Goal: Browse casually

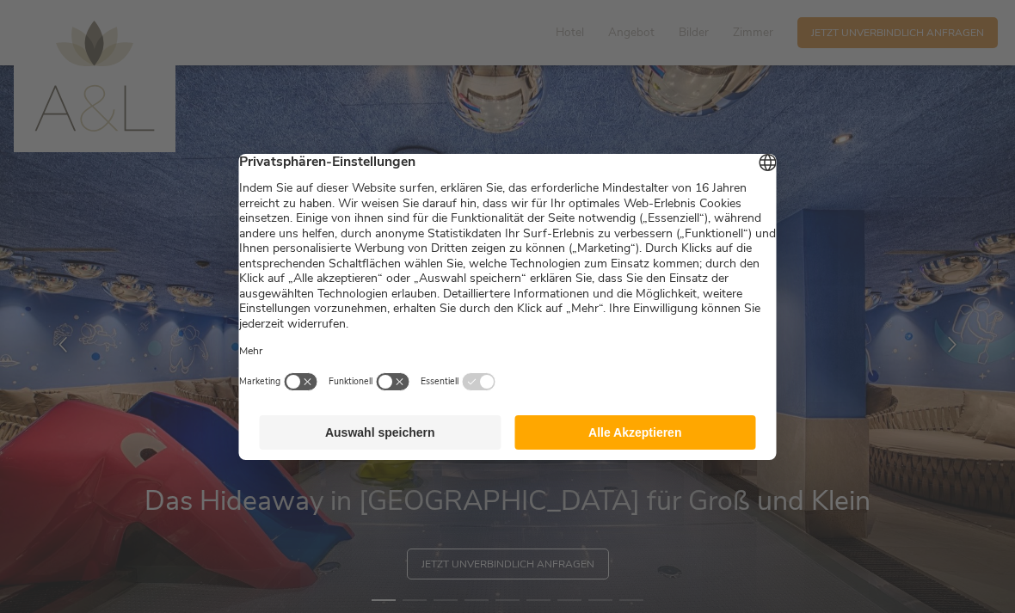
click at [756, 173] on div "Deutsch English Italiano" at bounding box center [768, 164] width 24 height 28
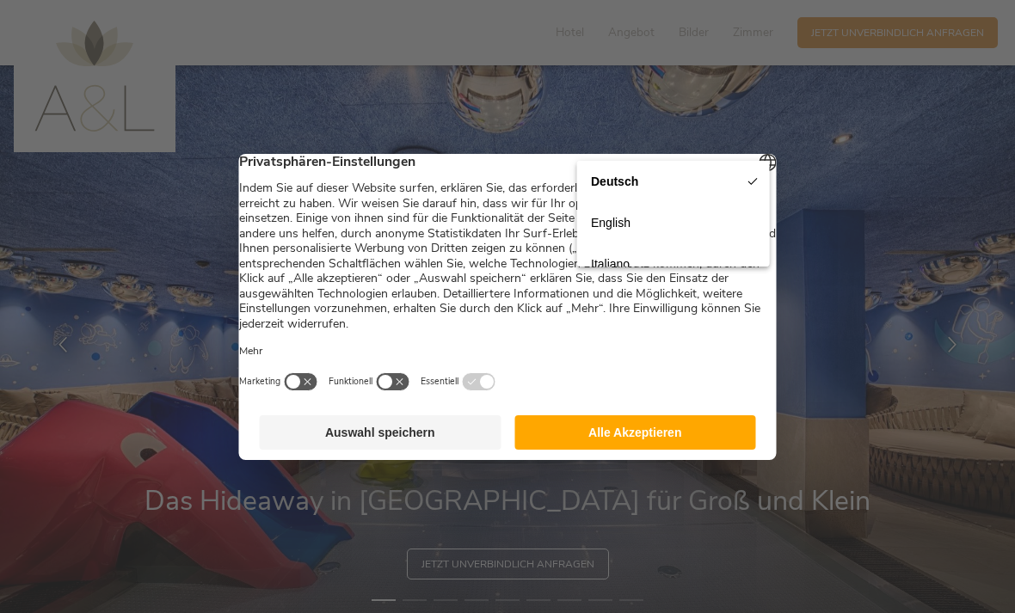
click at [838, 141] on div at bounding box center [507, 306] width 1015 height 613
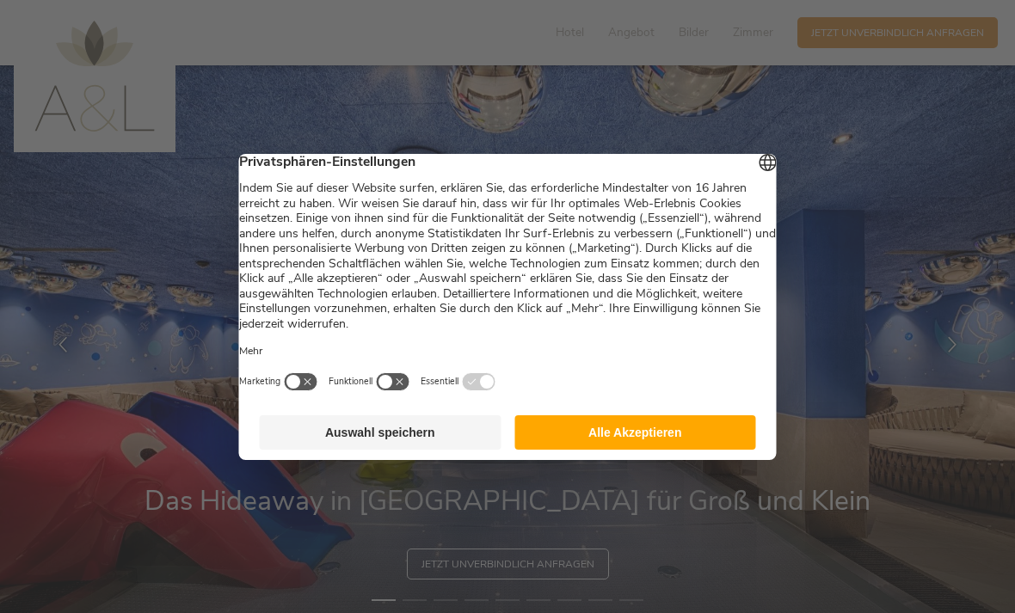
click at [824, 164] on div at bounding box center [507, 306] width 1015 height 613
click at [699, 427] on button "Alle Akzeptieren" at bounding box center [635, 432] width 242 height 34
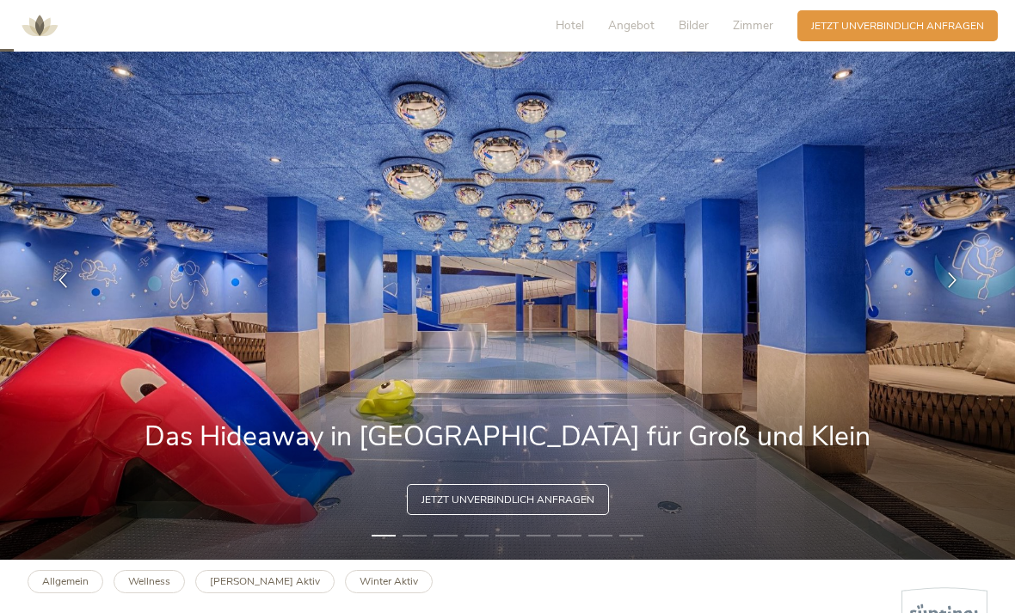
scroll to position [67, 0]
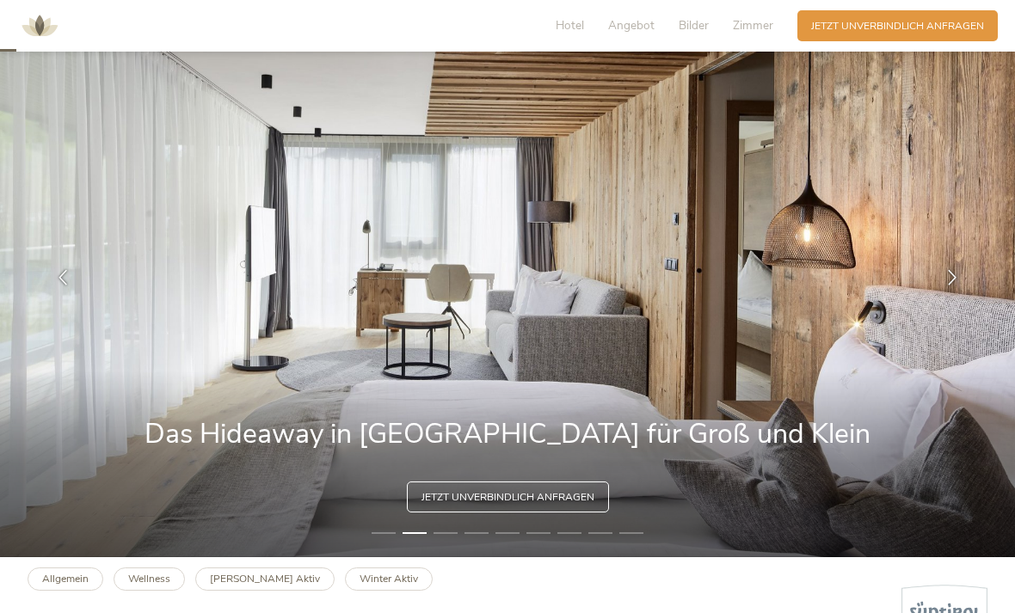
click at [26, 367] on img at bounding box center [507, 277] width 1015 height 559
click at [46, 406] on img at bounding box center [507, 277] width 1015 height 559
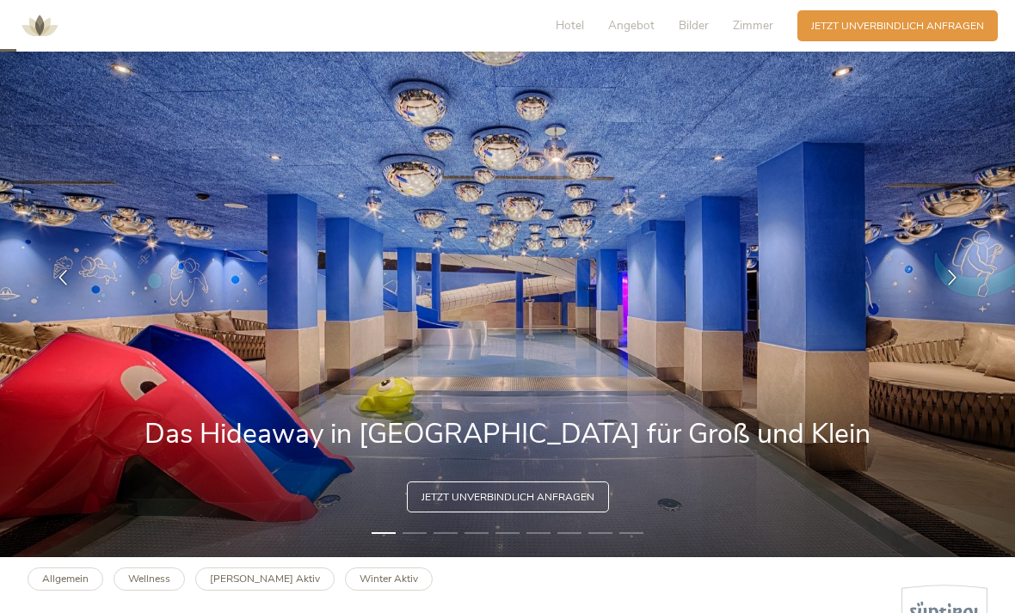
click at [944, 286] on icon at bounding box center [951, 277] width 15 height 15
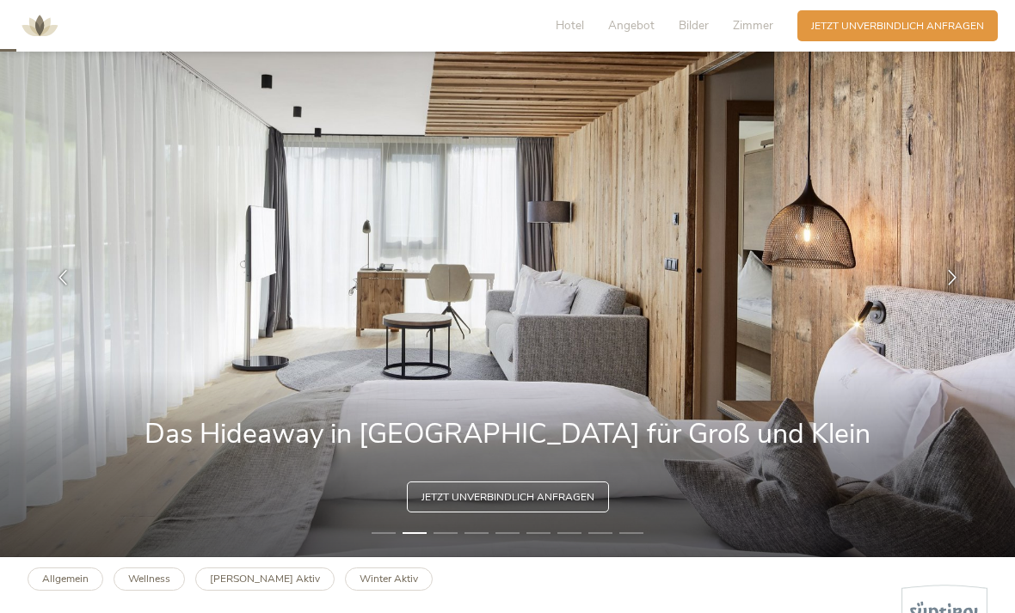
click at [64, 286] on icon at bounding box center [62, 277] width 15 height 15
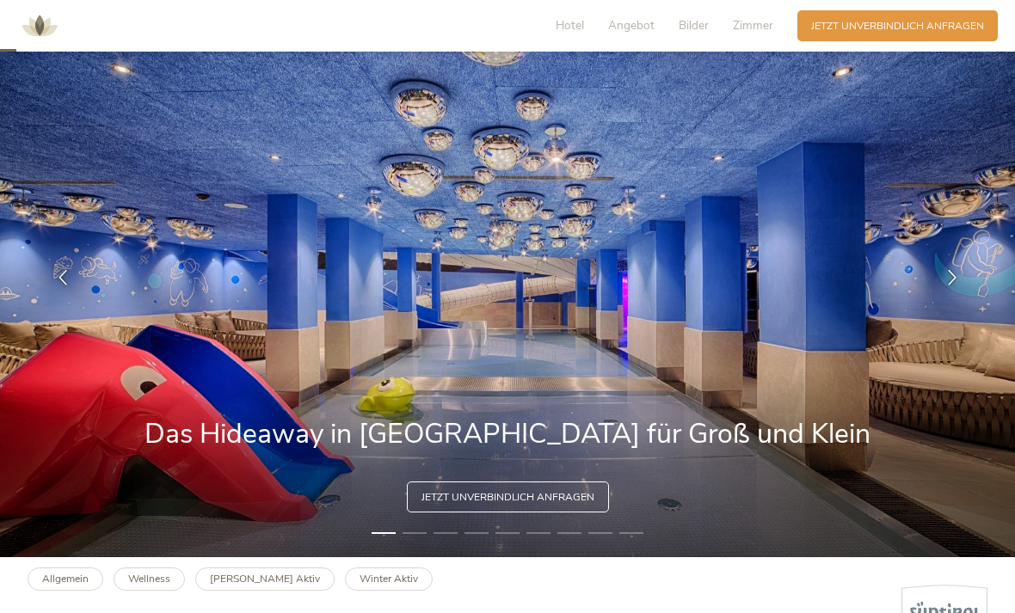
click at [963, 299] on div at bounding box center [952, 277] width 43 height 43
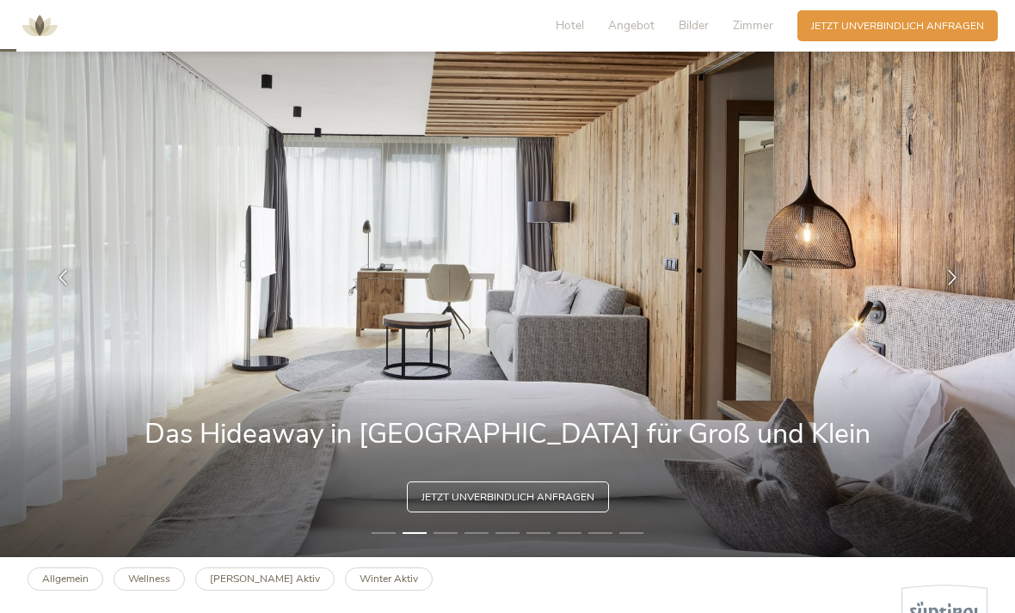
click at [966, 293] on div at bounding box center [952, 277] width 43 height 43
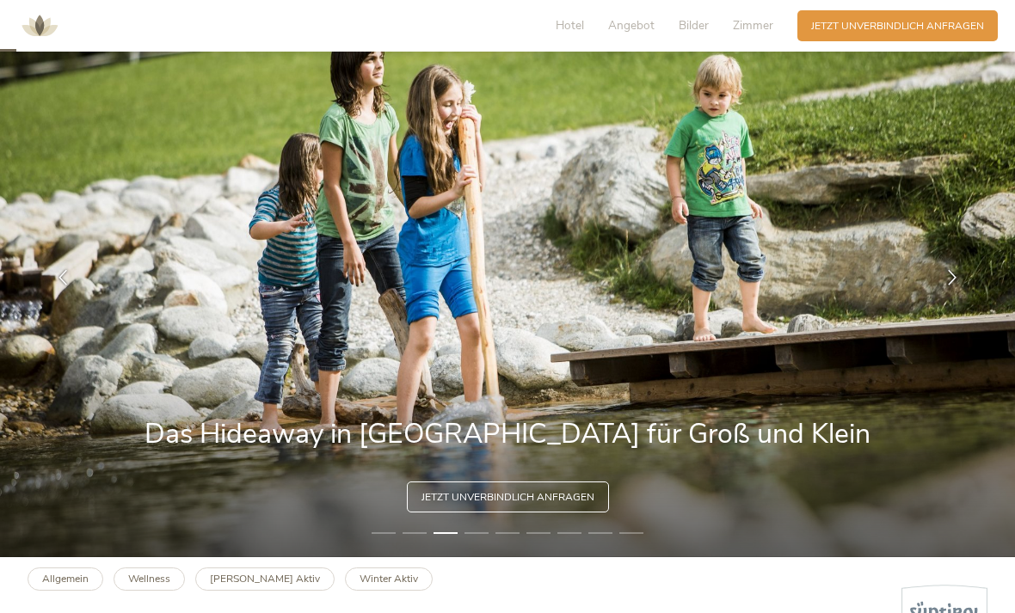
click at [941, 299] on div at bounding box center [952, 277] width 43 height 43
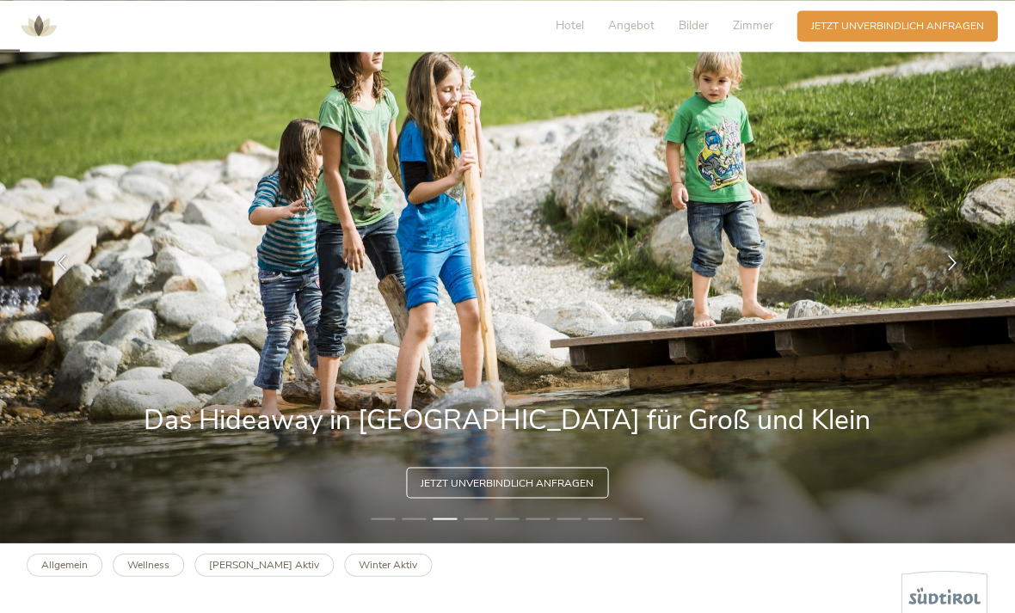
scroll to position [78, 0]
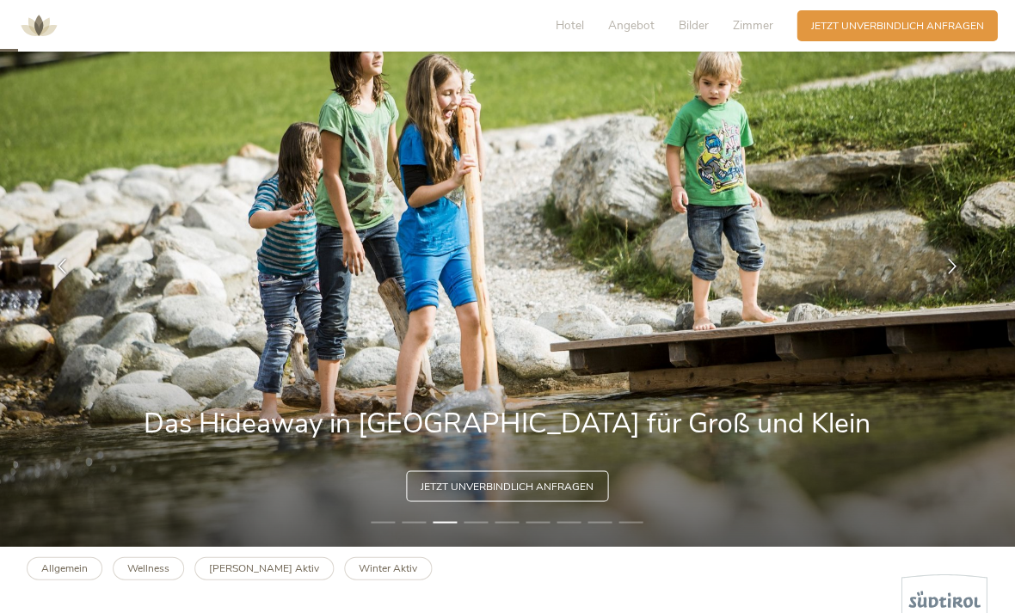
click at [939, 286] on div at bounding box center [952, 266] width 43 height 43
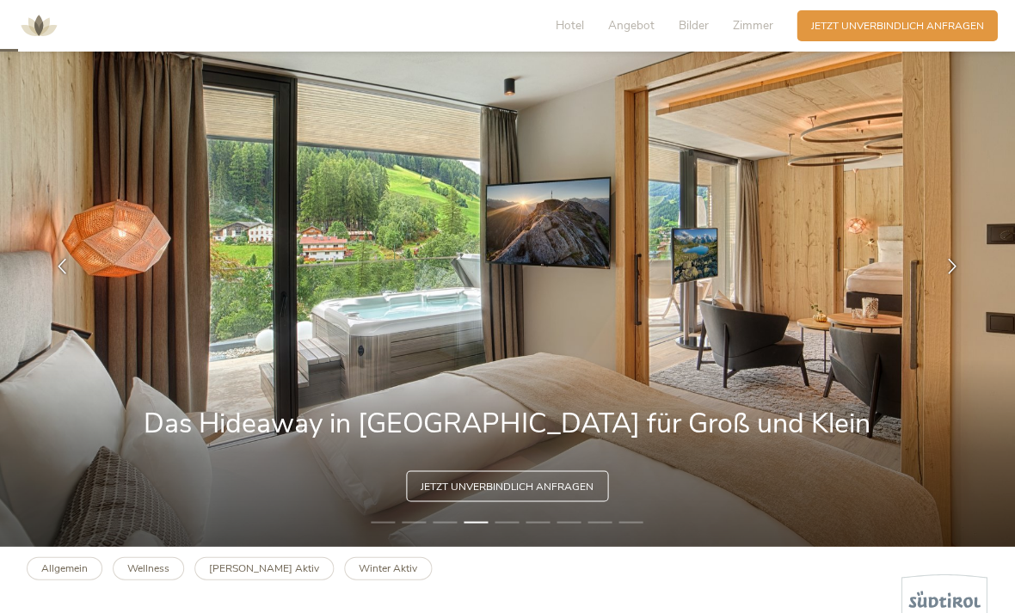
click at [951, 274] on icon at bounding box center [951, 266] width 15 height 15
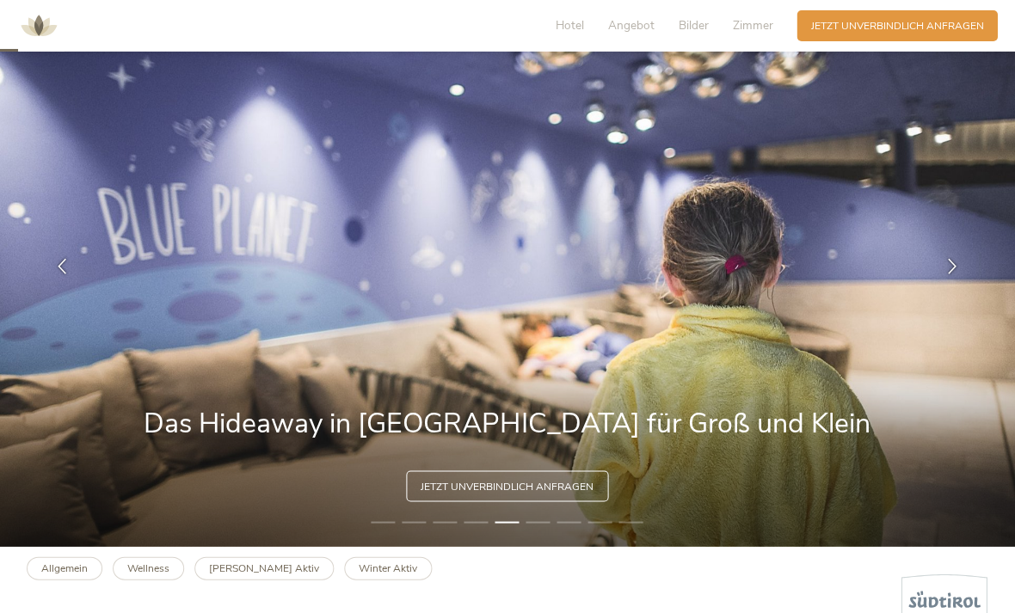
click at [71, 288] on div at bounding box center [62, 266] width 43 height 43
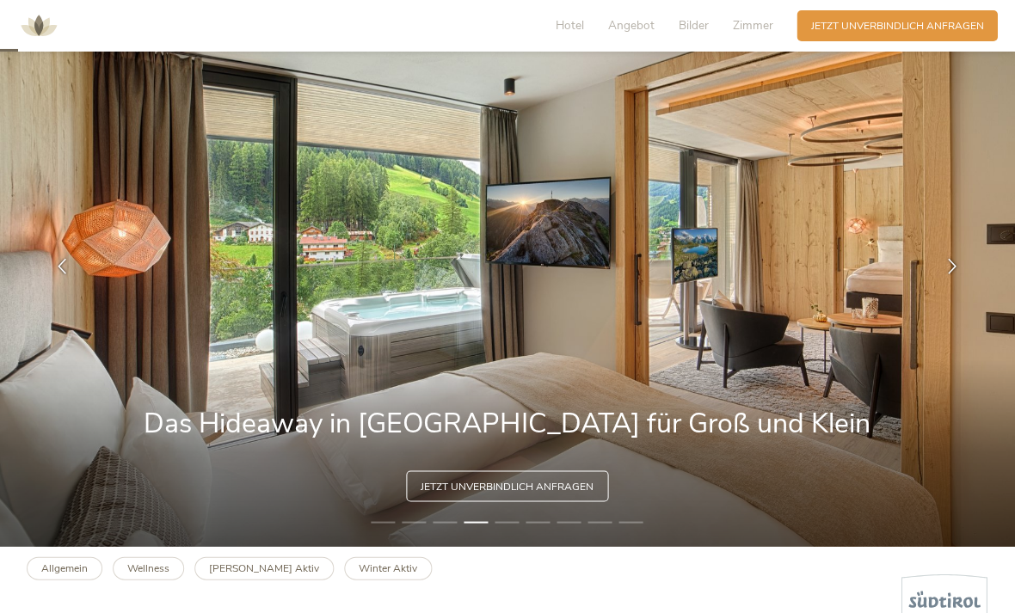
click at [944, 274] on icon at bounding box center [951, 266] width 15 height 15
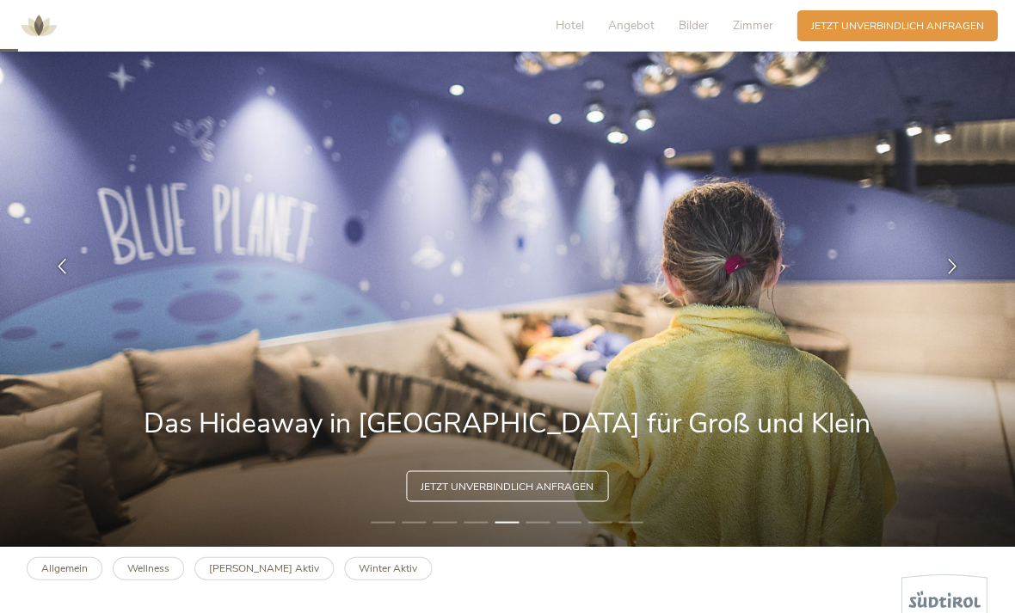
click at [931, 288] on div at bounding box center [952, 266] width 43 height 43
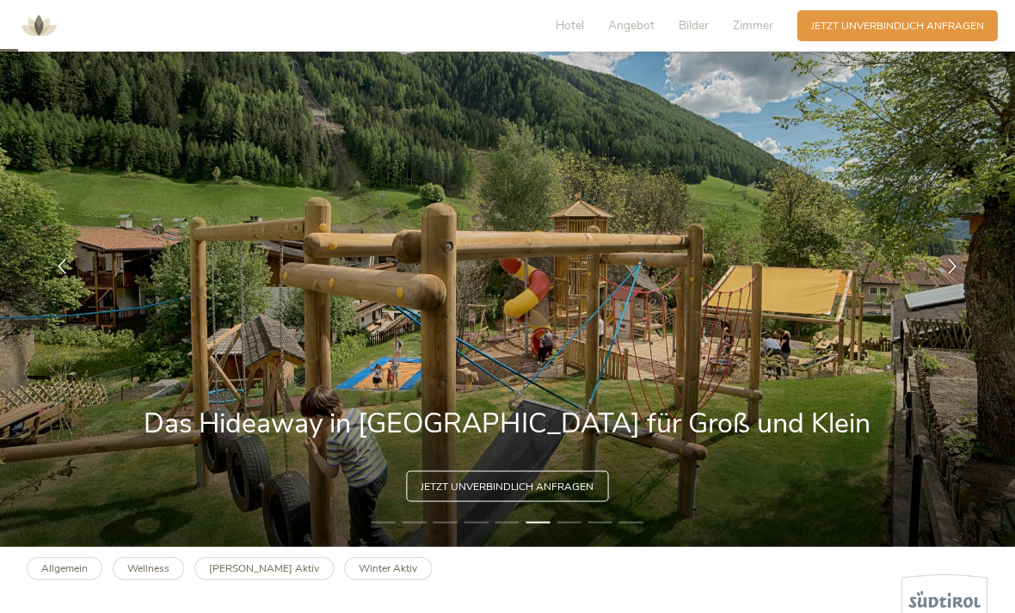
click at [50, 288] on div at bounding box center [62, 266] width 43 height 43
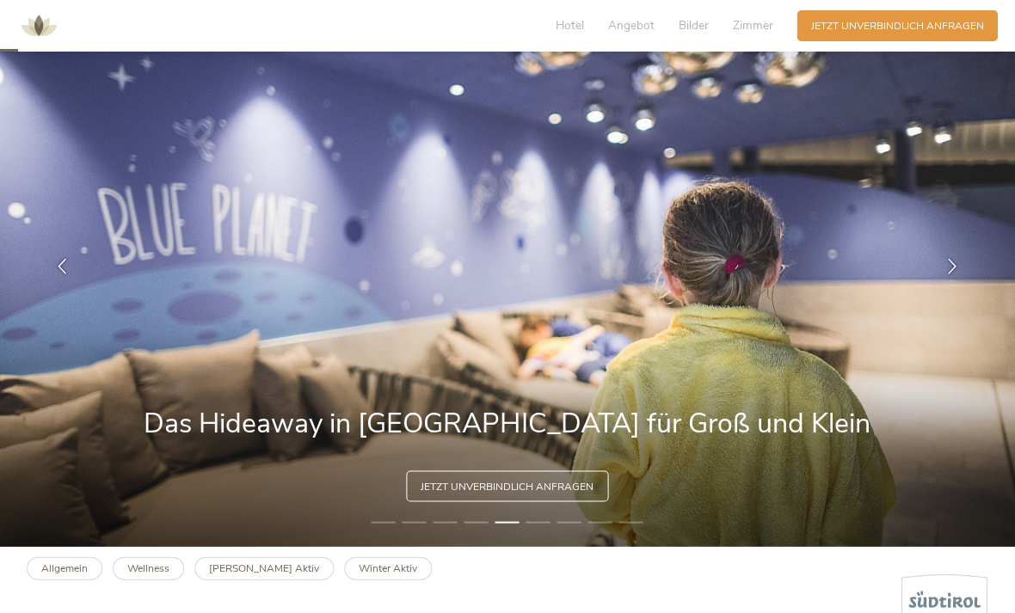
click at [943, 288] on div at bounding box center [952, 266] width 43 height 43
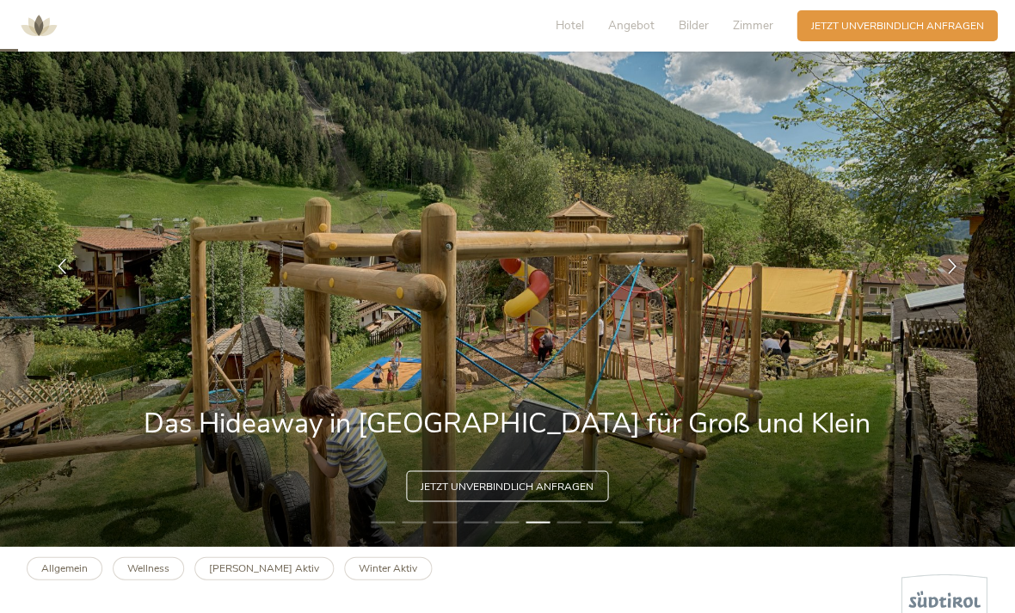
click at [927, 310] on img at bounding box center [507, 266] width 1015 height 559
click at [953, 274] on icon at bounding box center [951, 266] width 15 height 15
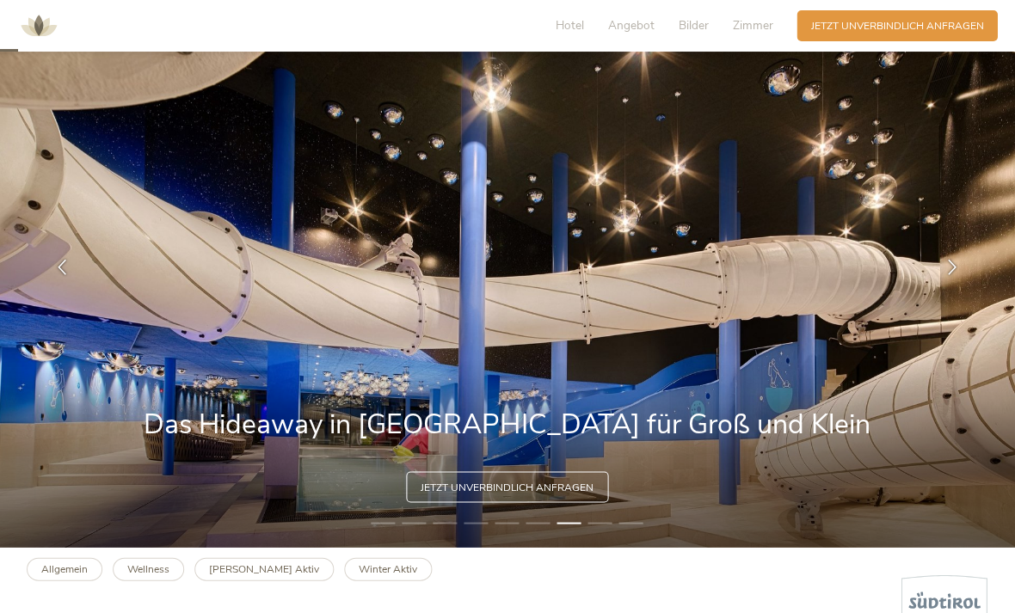
scroll to position [77, 0]
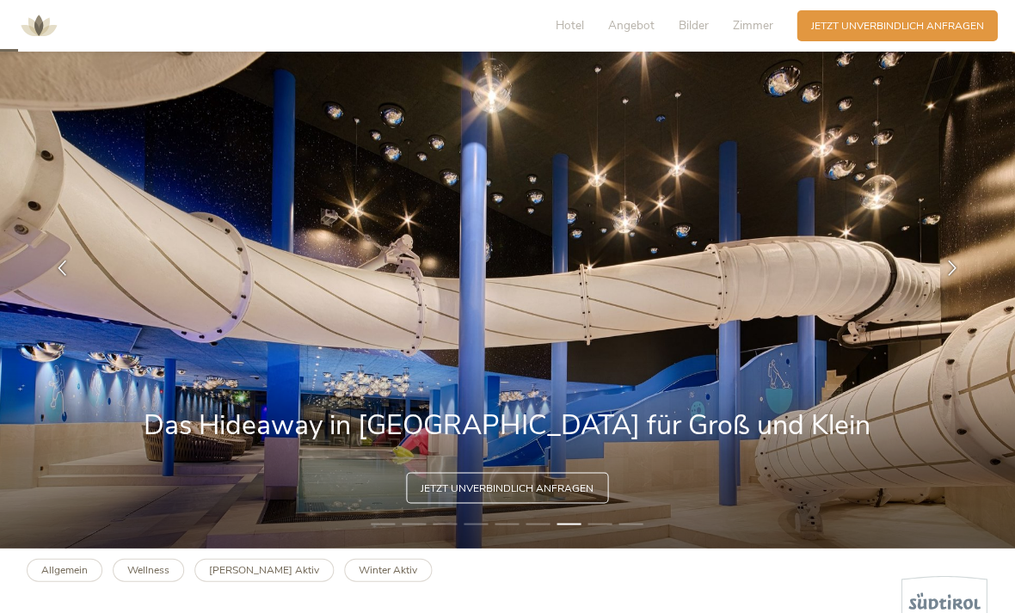
click at [926, 365] on img at bounding box center [507, 268] width 1015 height 559
click at [955, 290] on div at bounding box center [952, 268] width 43 height 43
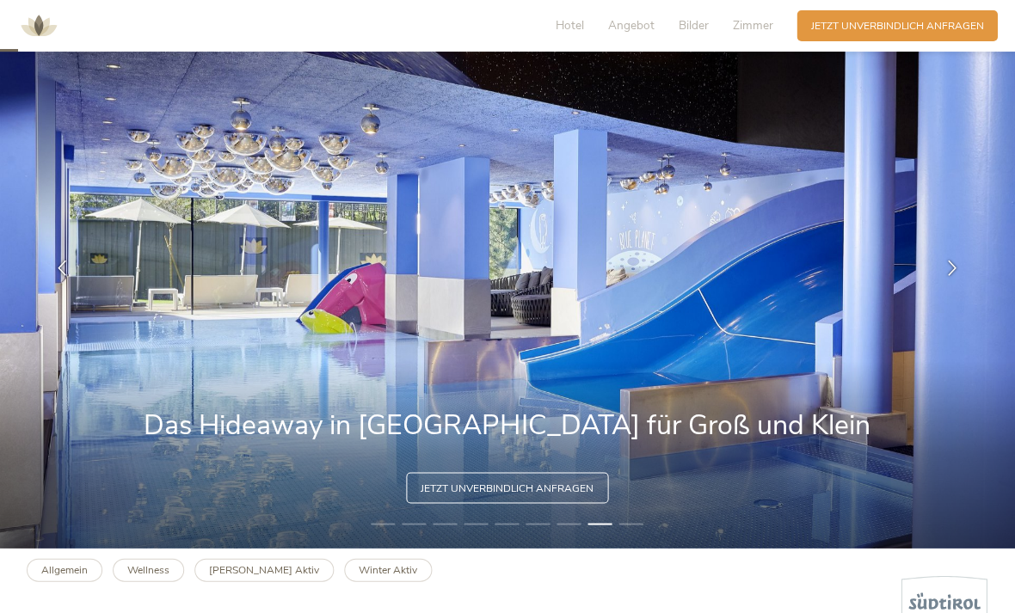
click at [959, 290] on div at bounding box center [952, 268] width 43 height 43
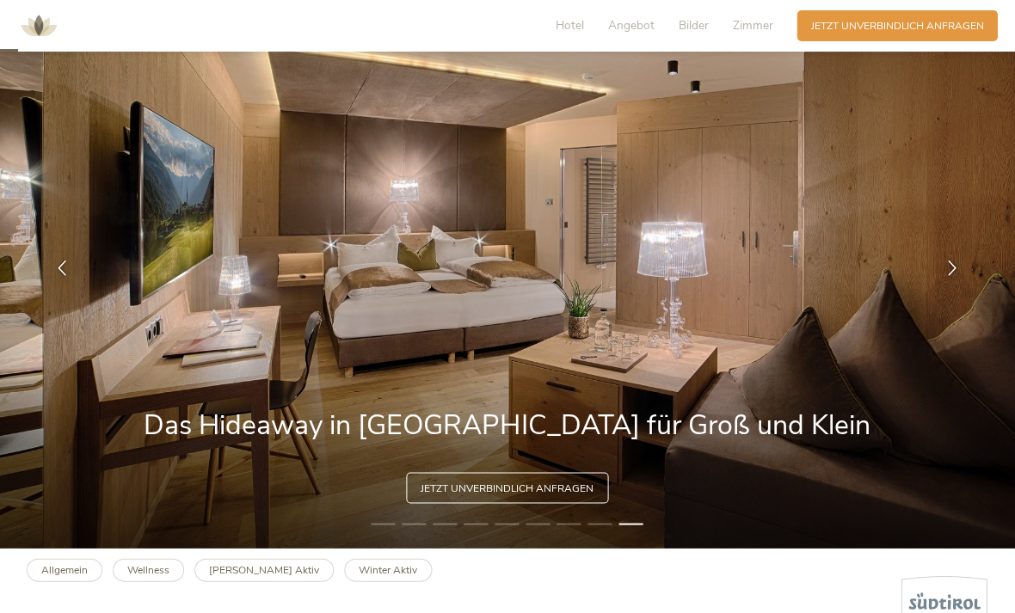
click at [949, 276] on icon at bounding box center [951, 268] width 15 height 15
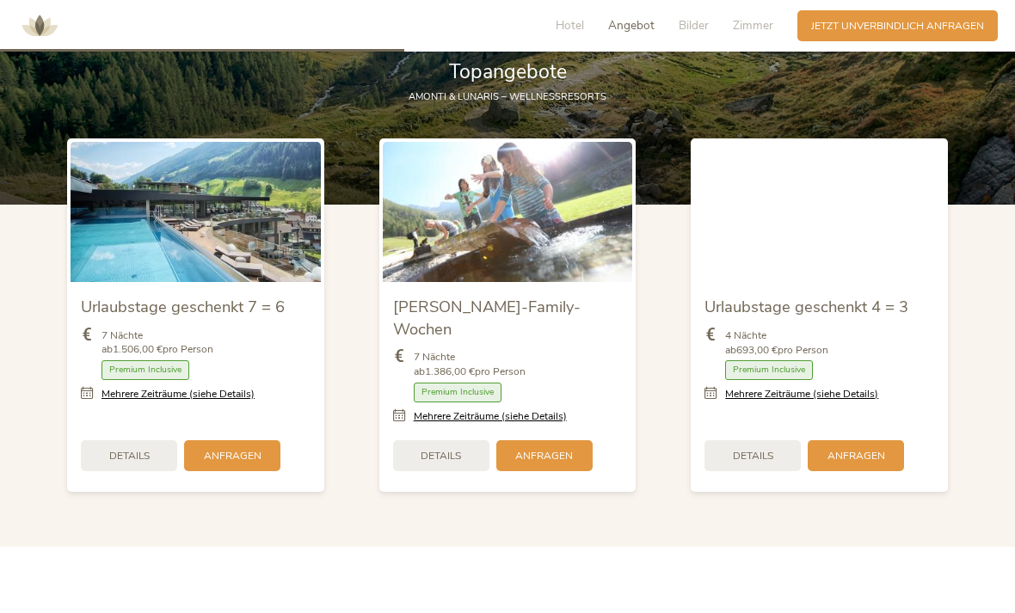
scroll to position [1662, 0]
